Goal: Find specific page/section: Find specific page/section

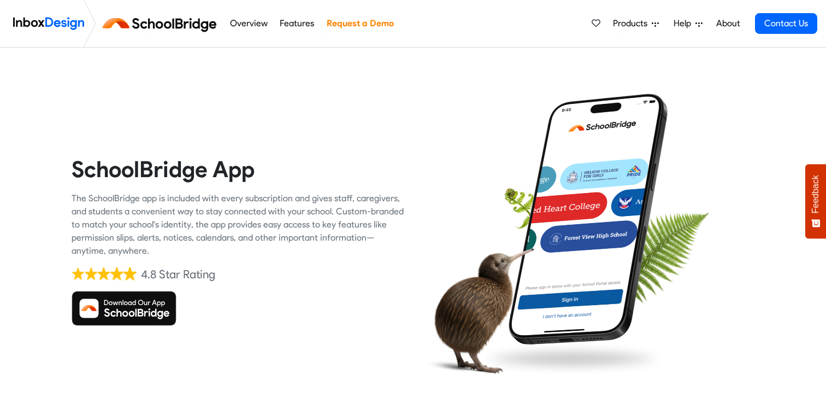
click at [133, 305] on img at bounding box center [124, 308] width 105 height 35
click at [109, 308] on img at bounding box center [124, 308] width 105 height 35
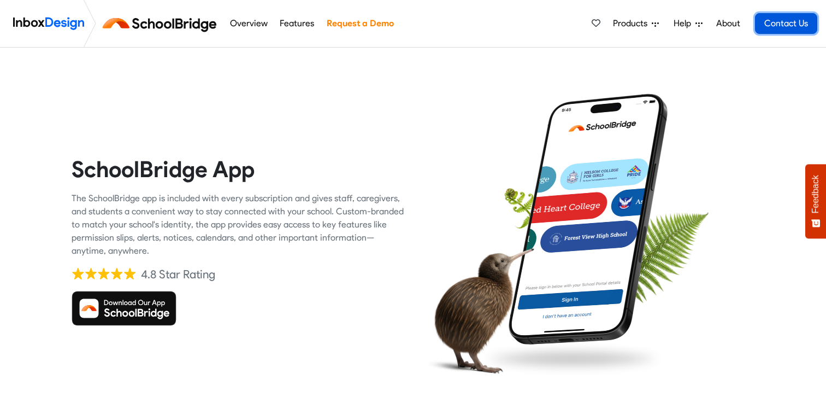
click at [783, 20] on link "Contact Us" at bounding box center [786, 23] width 62 height 21
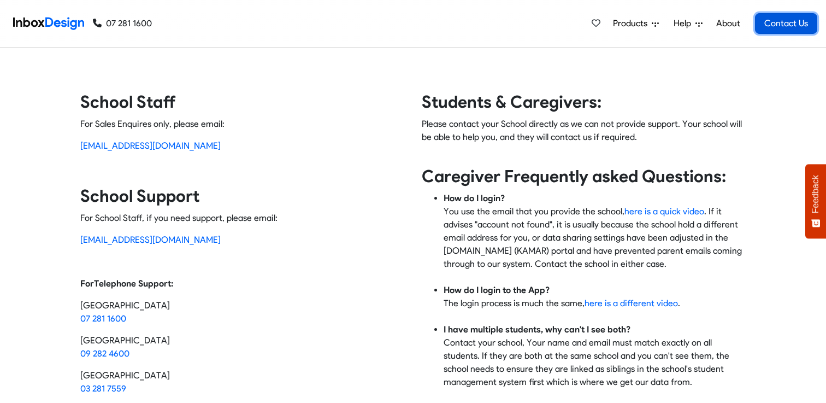
click at [784, 20] on link "Contact Us" at bounding box center [786, 23] width 62 height 21
click at [823, 202] on button "Feedback" at bounding box center [816, 201] width 21 height 74
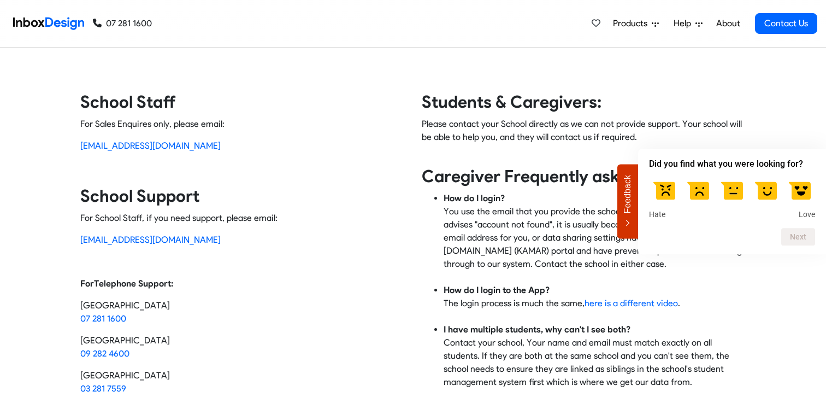
click at [405, 143] on div "School Staff For Sales Enquires only, please email: [EMAIL_ADDRESS][DOMAIN_NAME…" at bounding box center [246, 297] width 333 height 413
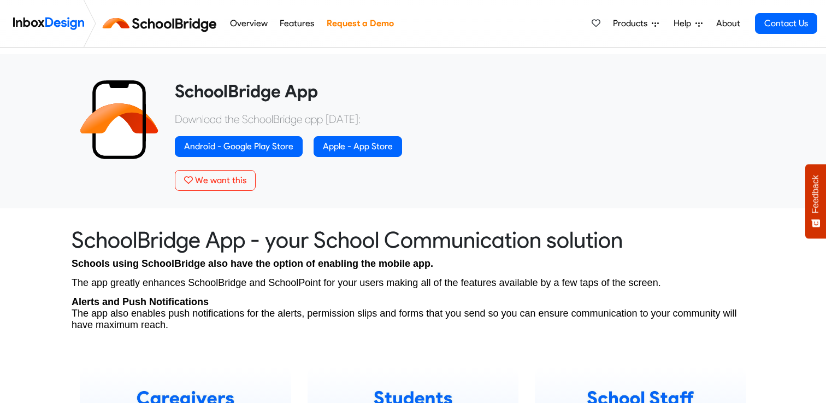
scroll to position [390, 0]
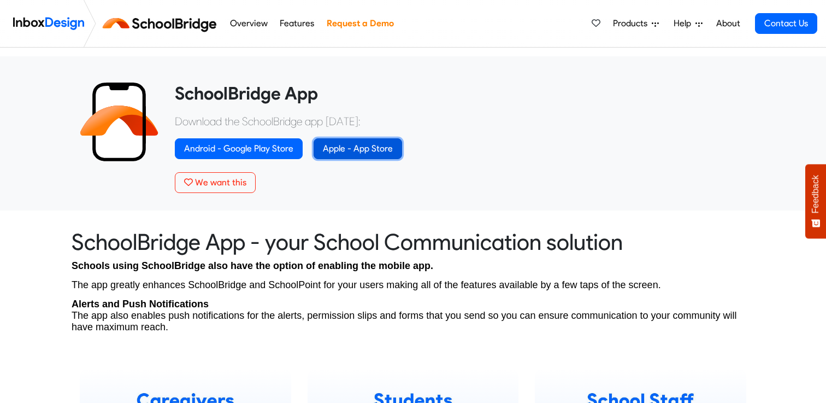
click at [346, 154] on link "Apple - App Store" at bounding box center [358, 148] width 89 height 21
